Goal: Task Accomplishment & Management: Use online tool/utility

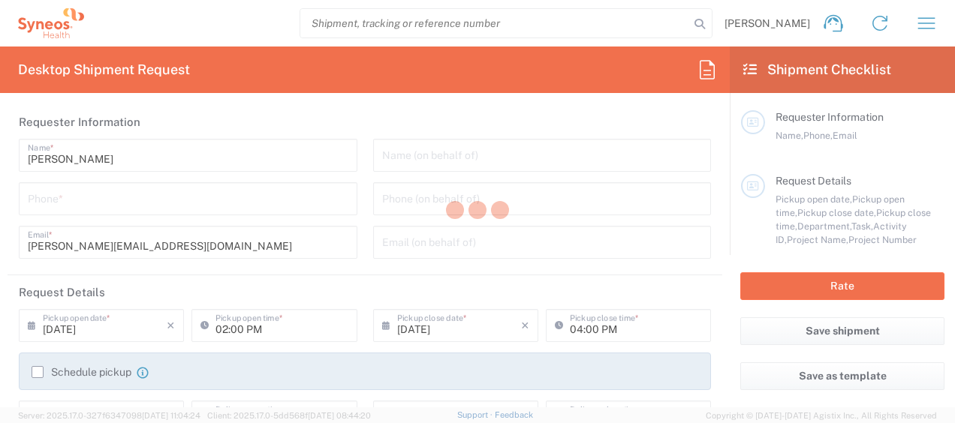
type input "8350"
type input "[GEOGRAPHIC_DATA]"
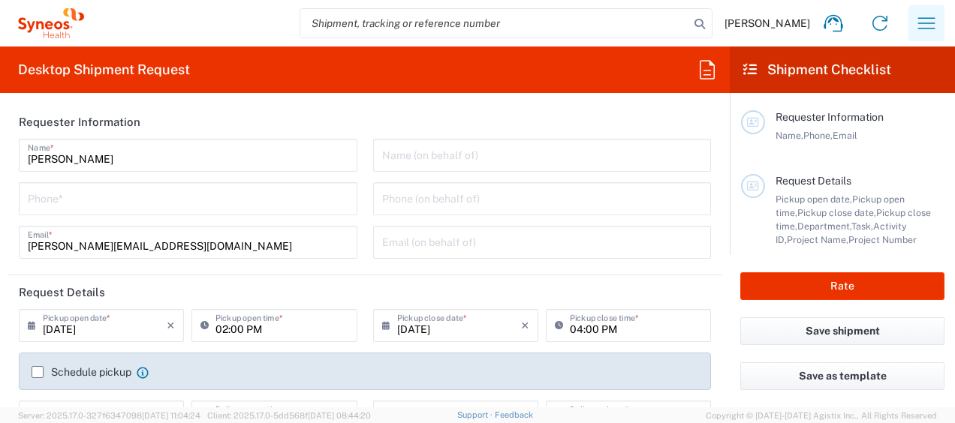
click at [929, 26] on icon "button" at bounding box center [926, 23] width 24 height 24
type input "INC Research Clin Svcs [GEOGRAPHIC_DATA]"
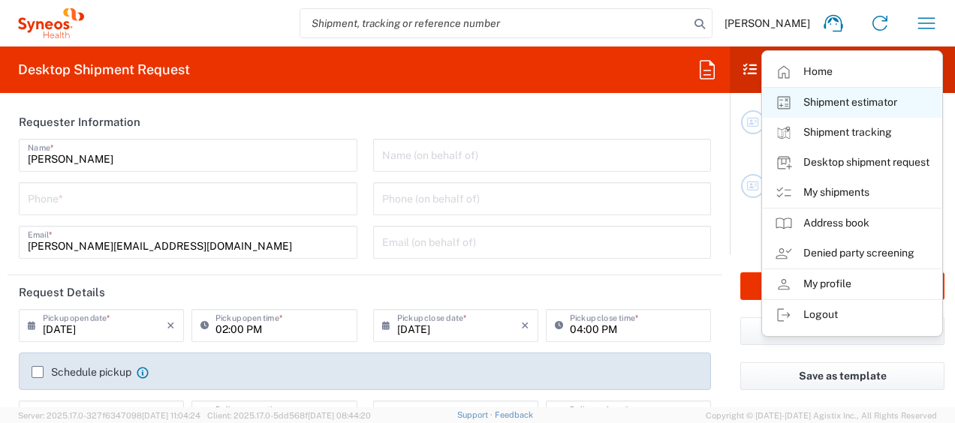
click at [838, 98] on link "Shipment estimator" at bounding box center [851, 103] width 179 height 30
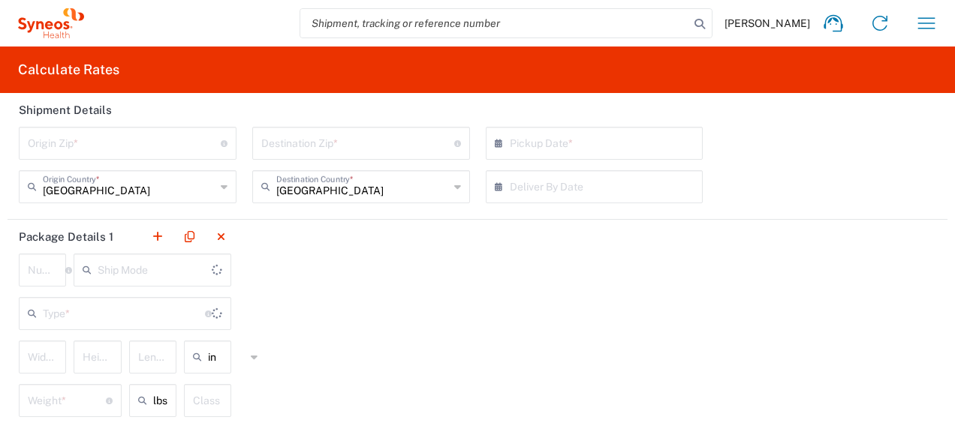
type input "US Dollar"
